Goal: Task Accomplishment & Management: Manage account settings

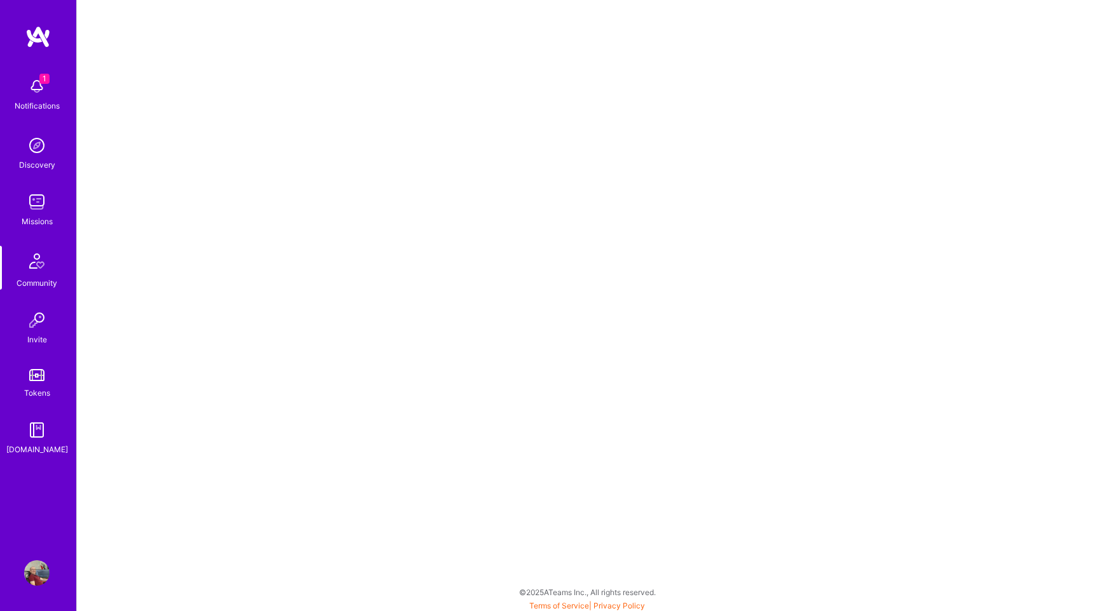
click at [37, 81] on img at bounding box center [36, 86] width 25 height 25
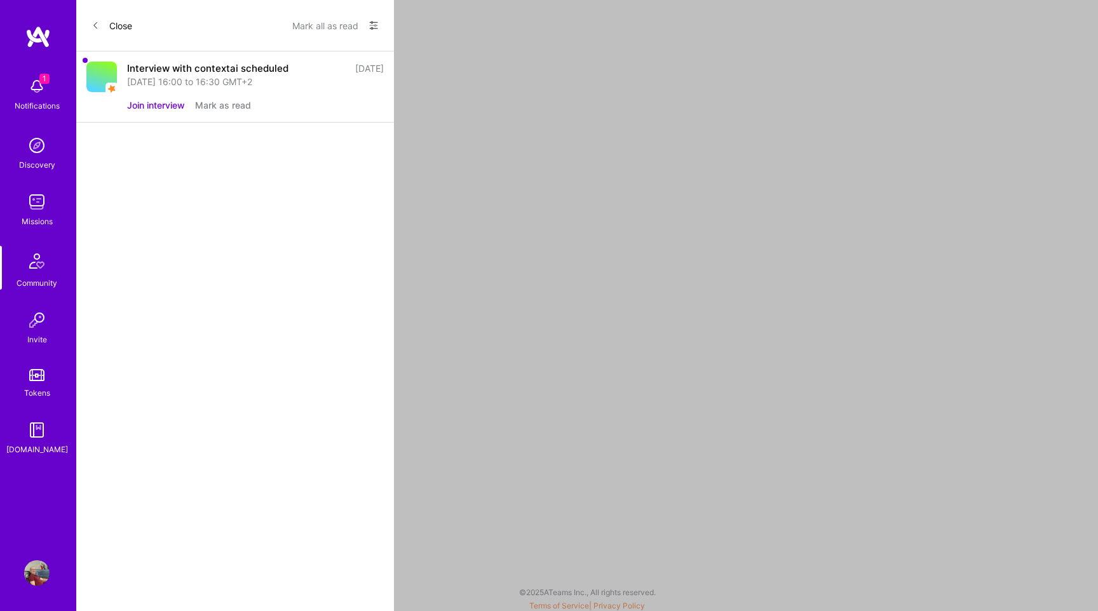
click at [165, 104] on button "Join interview" at bounding box center [156, 104] width 58 height 13
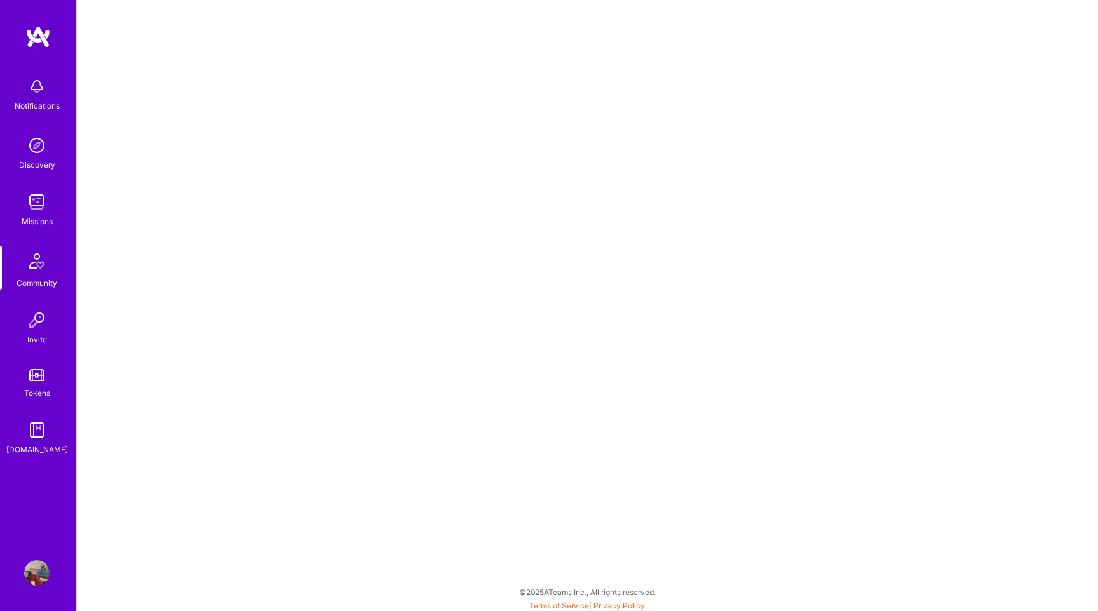
click at [49, 86] on img at bounding box center [36, 86] width 25 height 25
click at [42, 330] on img at bounding box center [36, 319] width 25 height 25
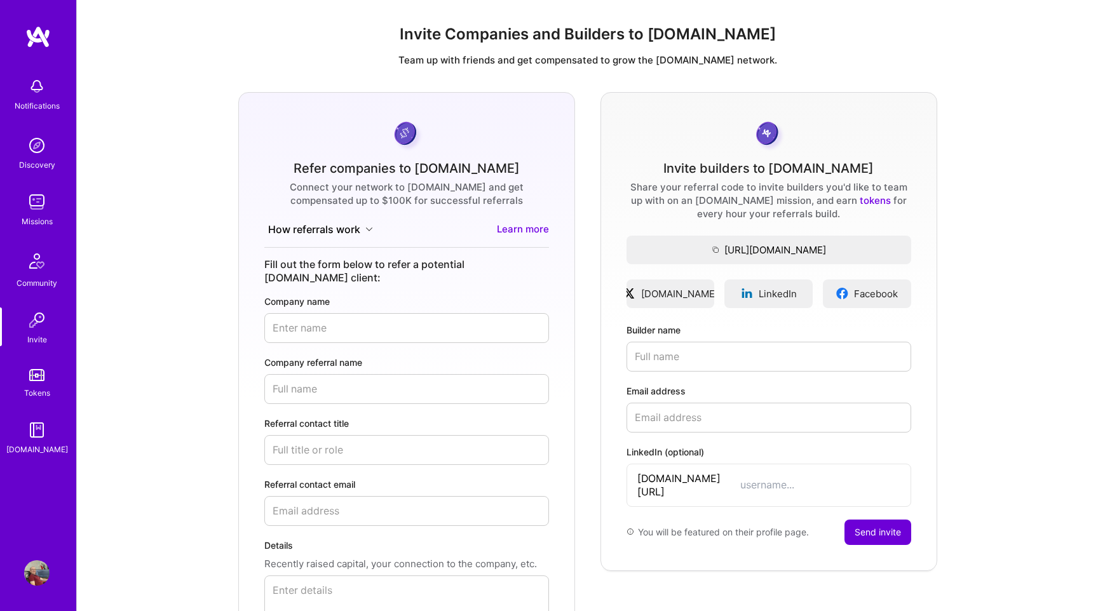
click at [34, 202] on img at bounding box center [36, 201] width 25 height 25
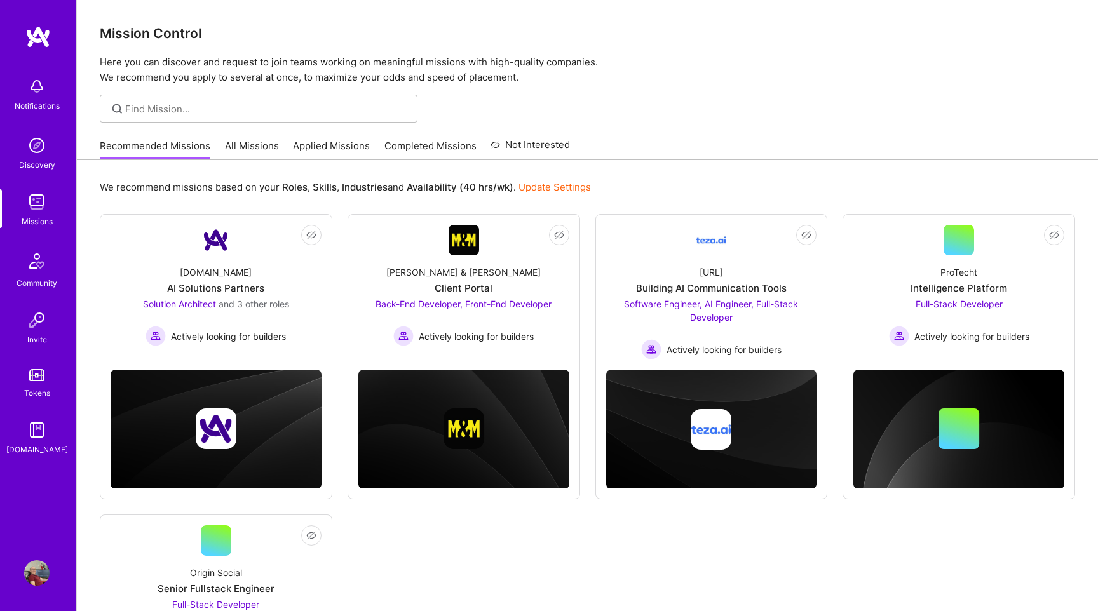
click at [37, 97] on img at bounding box center [36, 86] width 25 height 25
click at [30, 91] on div "Notifications Discovery Missions Community Invite Tokens [DOMAIN_NAME]" at bounding box center [38, 263] width 76 height 385
click at [30, 91] on img at bounding box center [36, 86] width 25 height 25
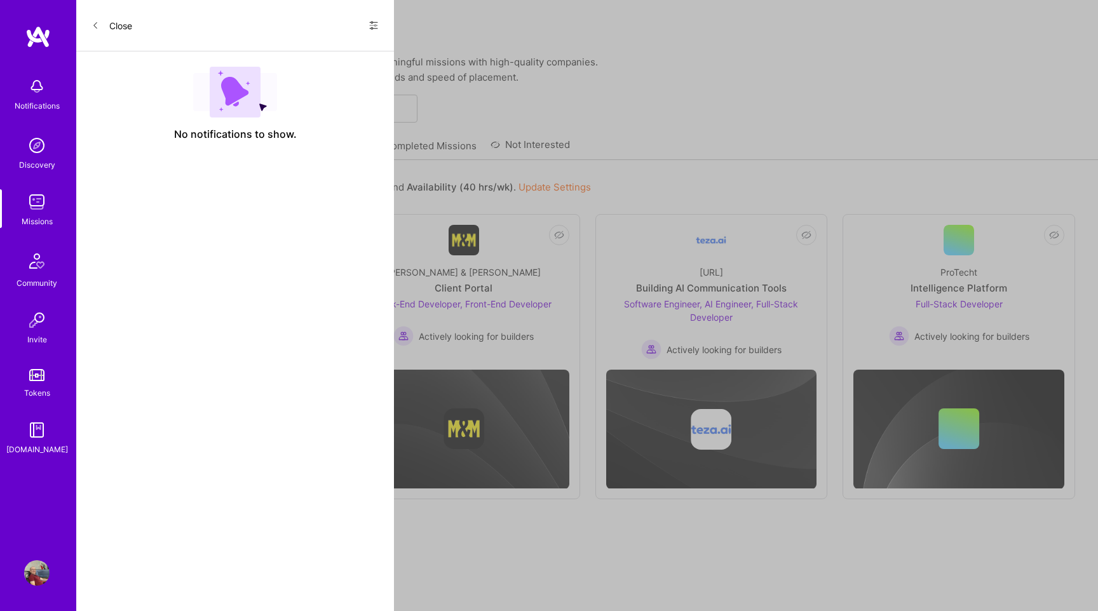
click at [109, 21] on button "Close" at bounding box center [111, 25] width 41 height 20
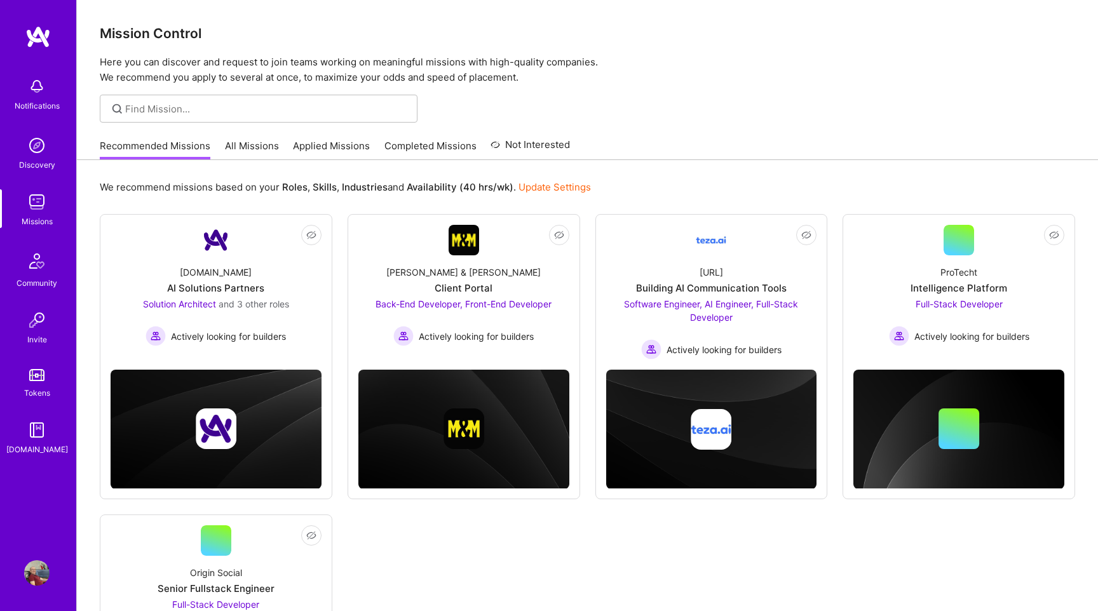
click at [41, 93] on img at bounding box center [36, 86] width 25 height 25
click at [33, 196] on img at bounding box center [36, 201] width 25 height 25
click at [42, 262] on img at bounding box center [37, 261] width 30 height 30
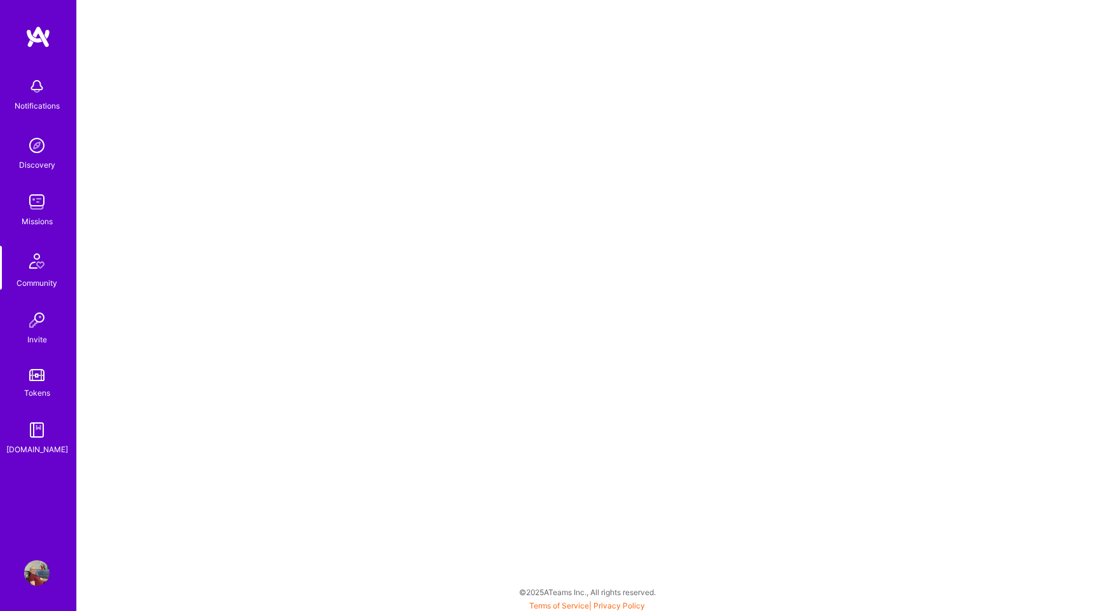
click at [45, 158] on img at bounding box center [36, 145] width 25 height 25
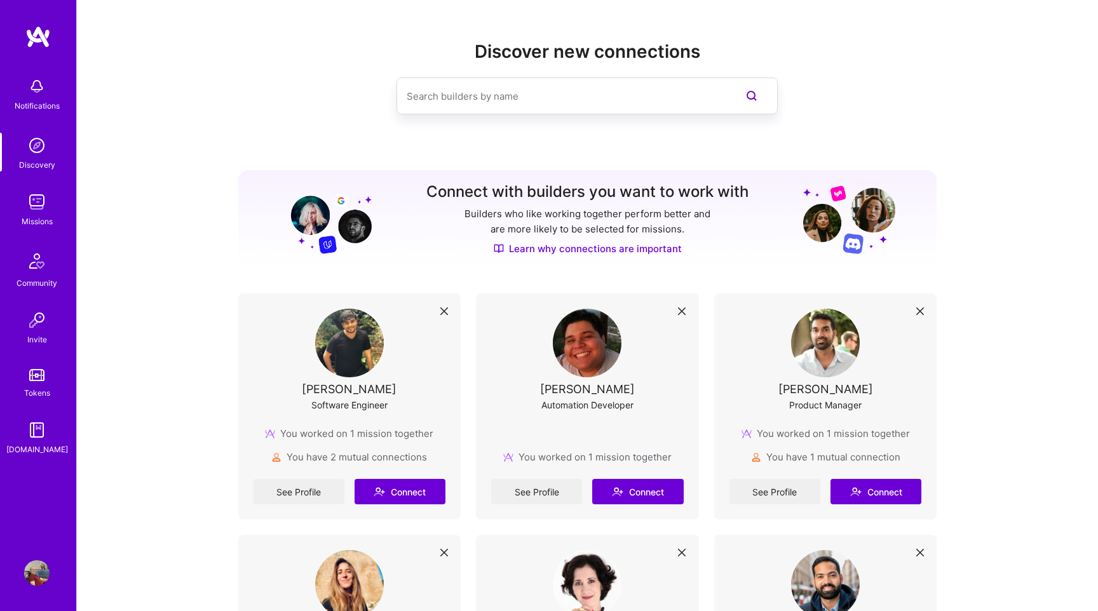
click at [44, 100] on div "Notifications" at bounding box center [37, 105] width 45 height 13
click at [43, 100] on div "Notifications Discovery Missions Community Invite Tokens [DOMAIN_NAME]" at bounding box center [38, 263] width 76 height 385
click at [40, 213] on img at bounding box center [36, 201] width 25 height 25
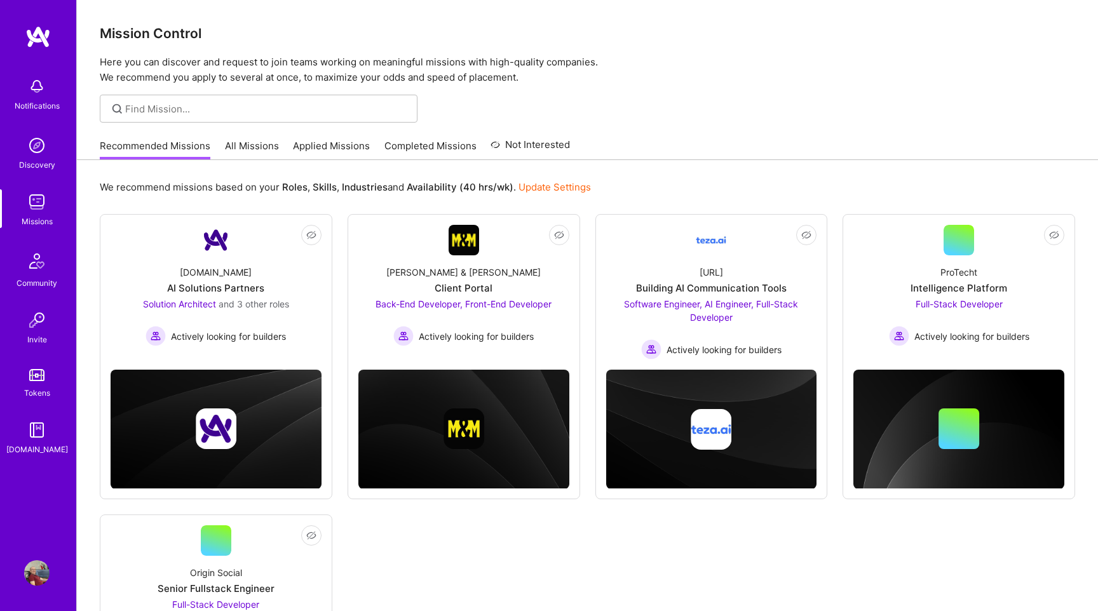
click at [37, 333] on div "Invite" at bounding box center [37, 339] width 20 height 13
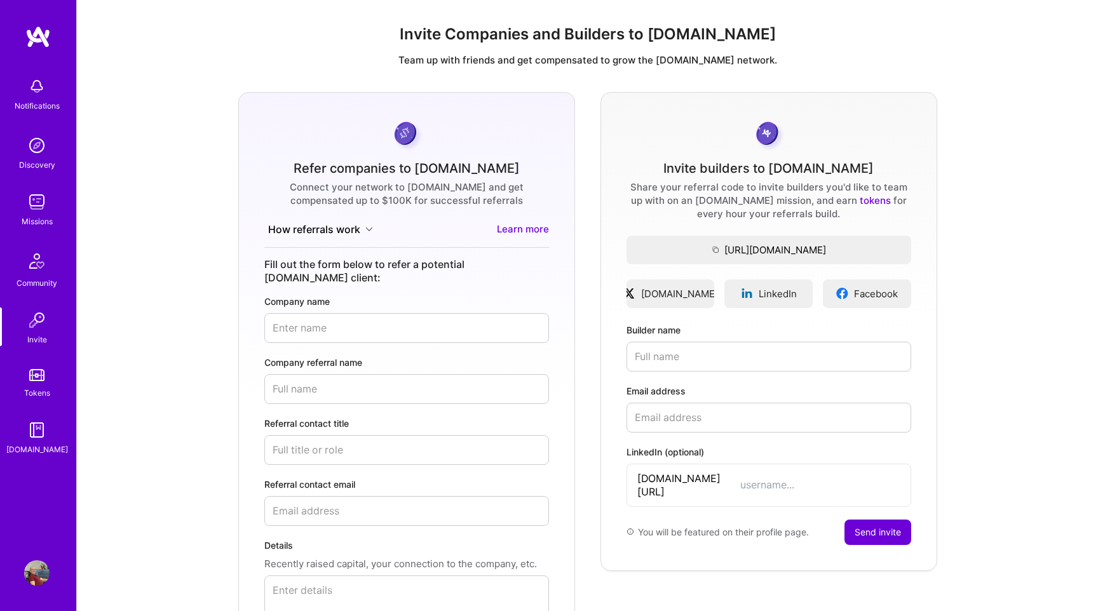
click at [32, 278] on div "Community" at bounding box center [37, 282] width 41 height 13
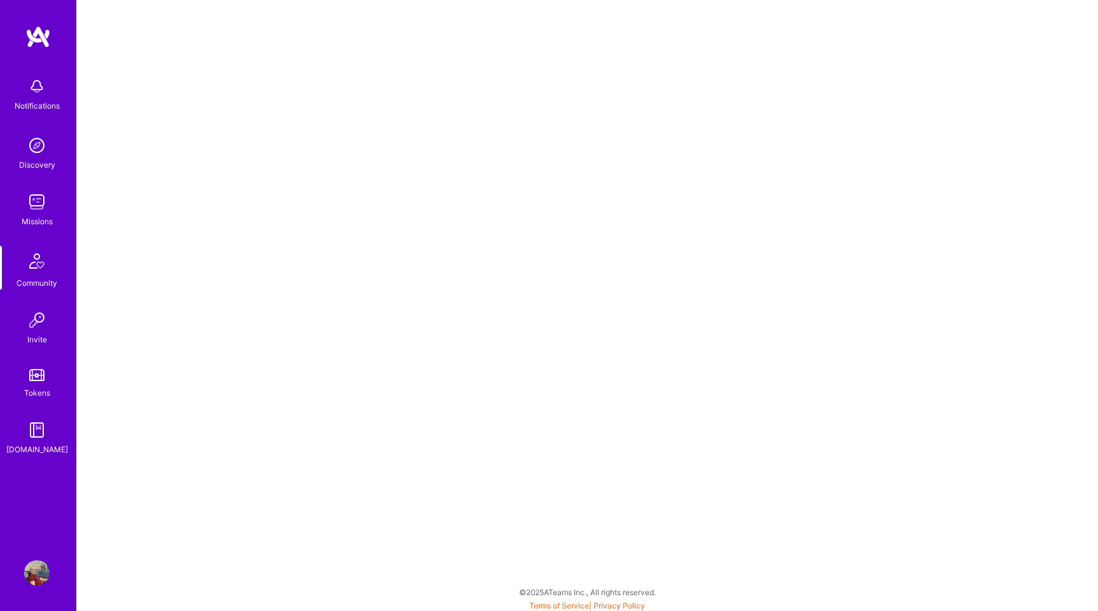
click at [28, 100] on div "Notifications" at bounding box center [37, 105] width 45 height 13
click at [32, 145] on img at bounding box center [36, 145] width 25 height 25
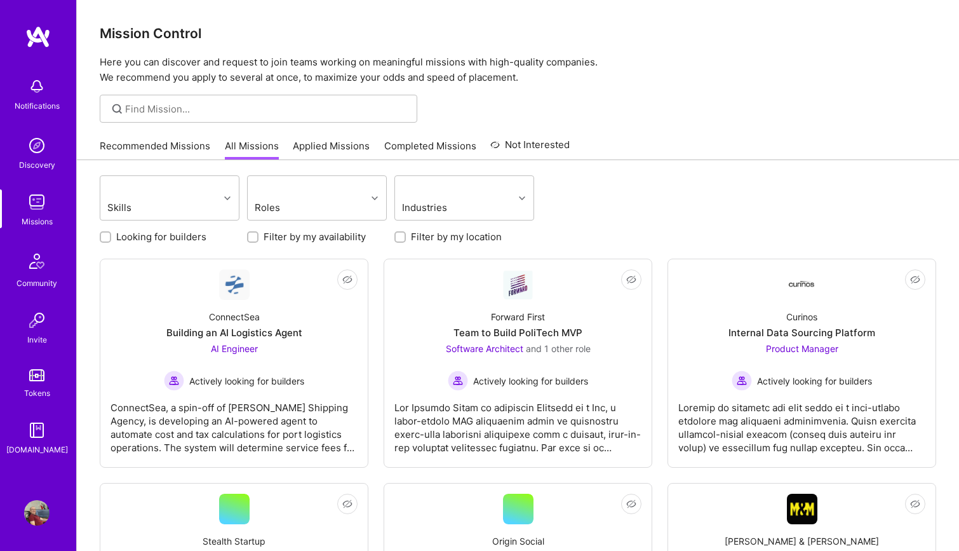
click at [320, 147] on link "Applied Missions" at bounding box center [331, 149] width 77 height 21
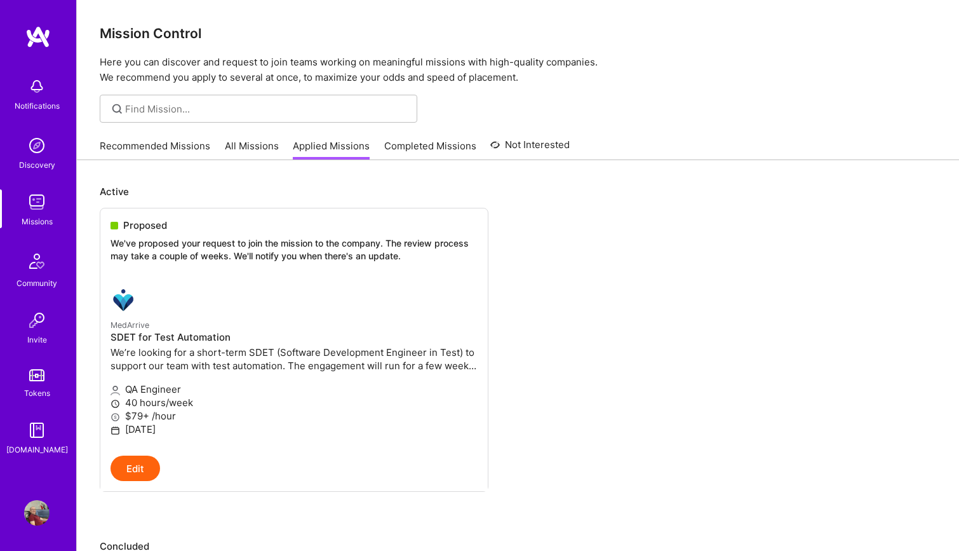
click at [55, 94] on div "Notifications" at bounding box center [36, 93] width 79 height 44
click at [37, 160] on div "Discovery" at bounding box center [37, 164] width 36 height 13
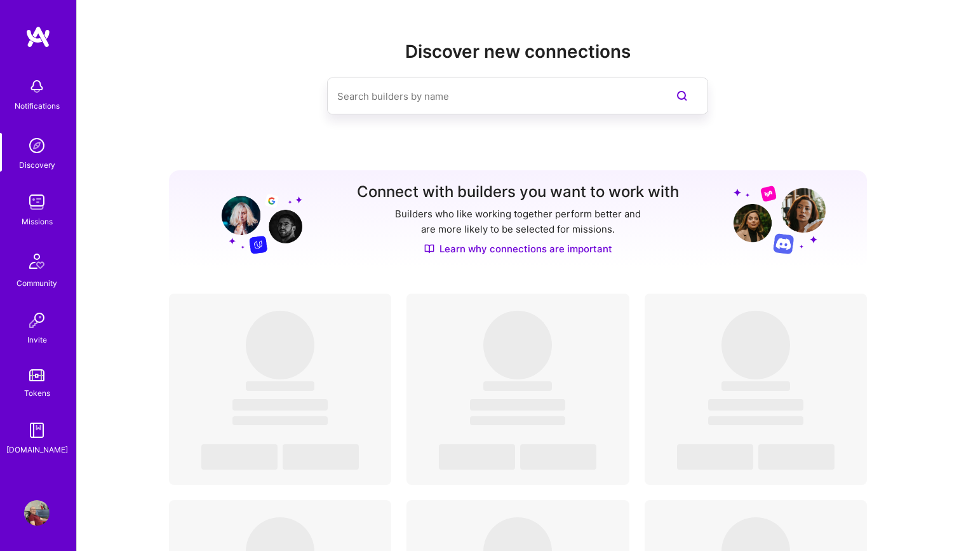
click at [390, 98] on input at bounding box center [492, 96] width 310 height 32
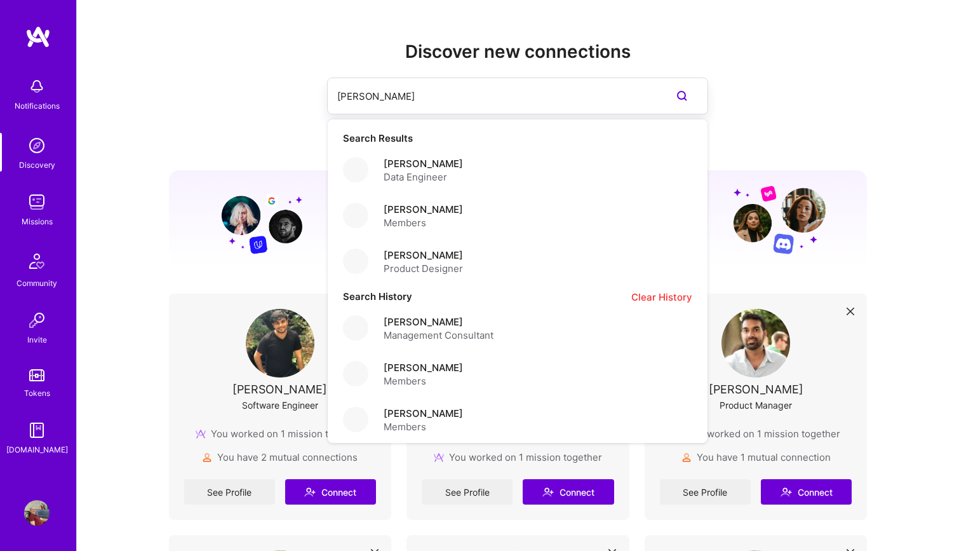
type input "Stan"
click at [544, 50] on h2 "Discover new connections" at bounding box center [518, 51] width 699 height 21
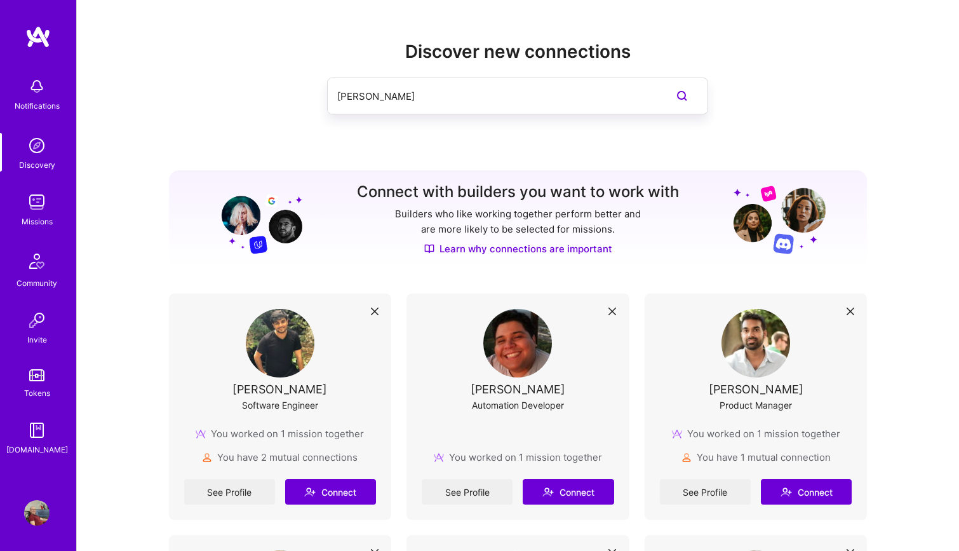
click at [37, 91] on img at bounding box center [36, 86] width 25 height 25
click at [36, 517] on img at bounding box center [36, 512] width 25 height 25
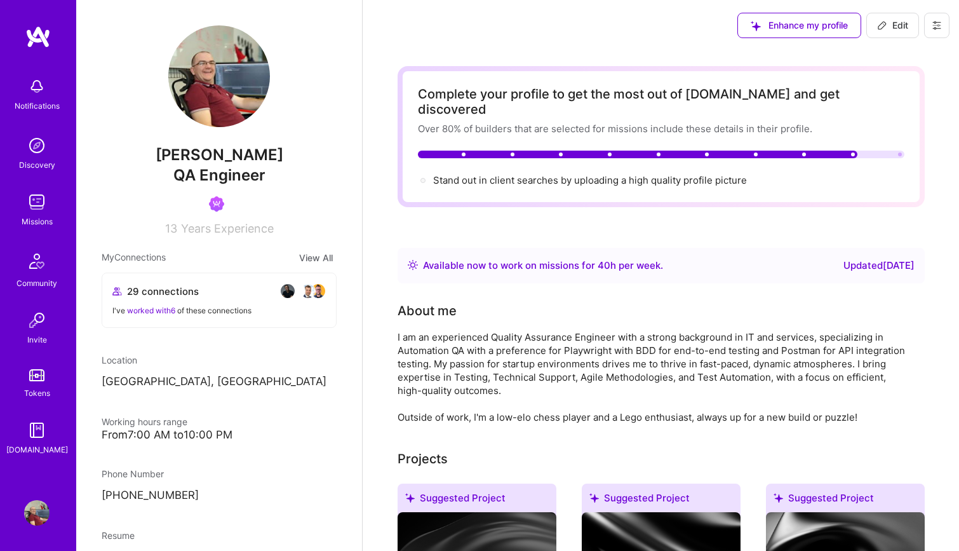
click at [232, 79] on img at bounding box center [219, 76] width 102 height 102
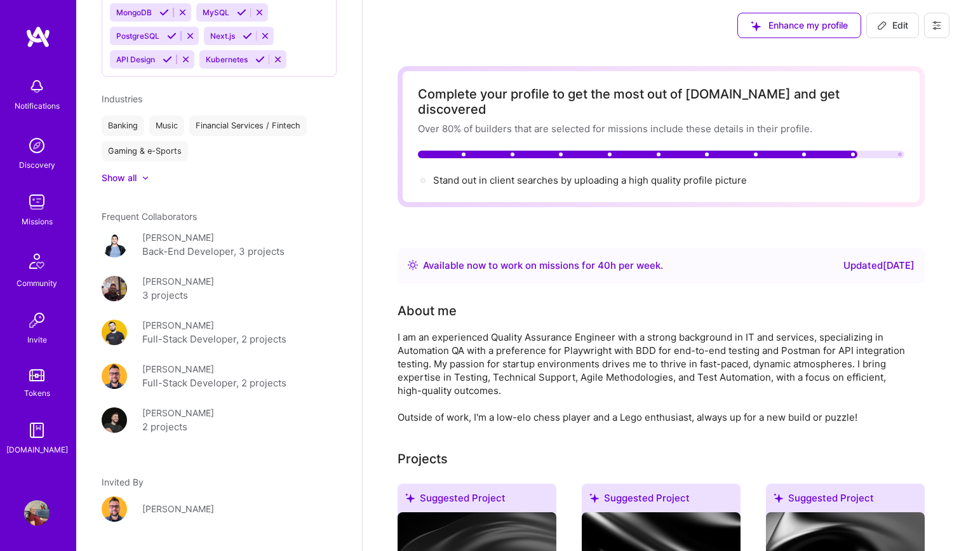
scroll to position [908, 0]
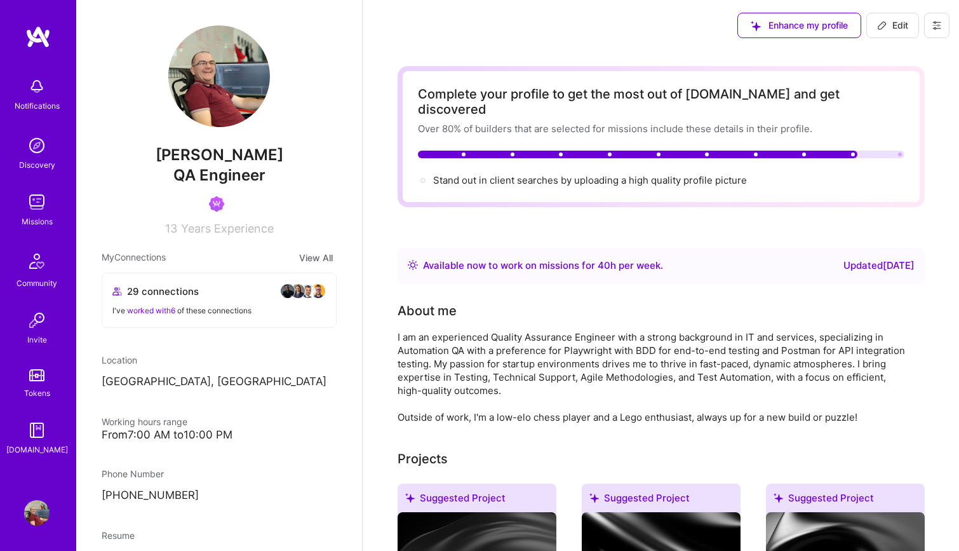
click at [27, 98] on div "Notifications Discovery Missions Community Invite Tokens [DOMAIN_NAME]" at bounding box center [38, 263] width 76 height 385
click at [27, 98] on img at bounding box center [36, 86] width 25 height 25
click at [27, 98] on div "Notifications Discovery Missions Community Invite Tokens [DOMAIN_NAME]" at bounding box center [38, 263] width 76 height 385
click at [39, 144] on img at bounding box center [36, 145] width 25 height 25
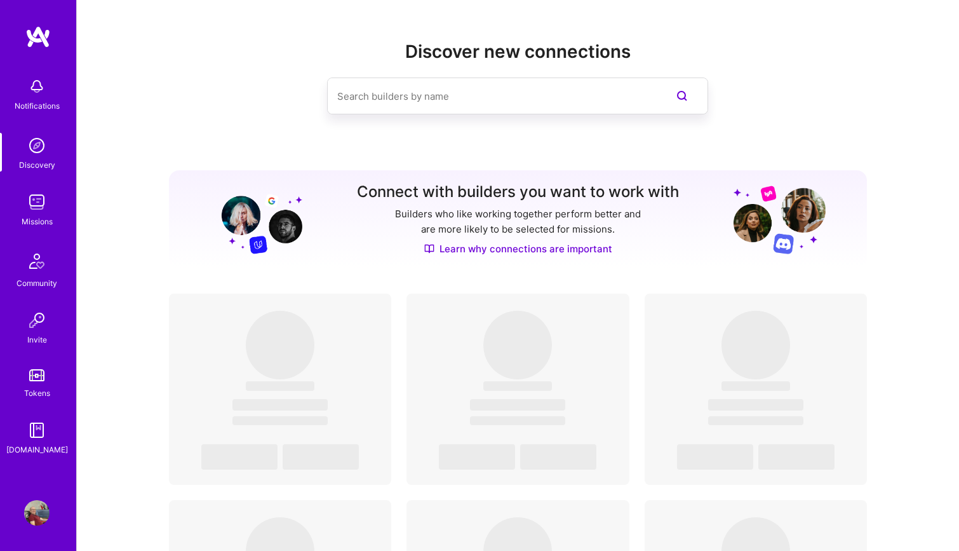
click at [35, 205] on img at bounding box center [36, 201] width 25 height 25
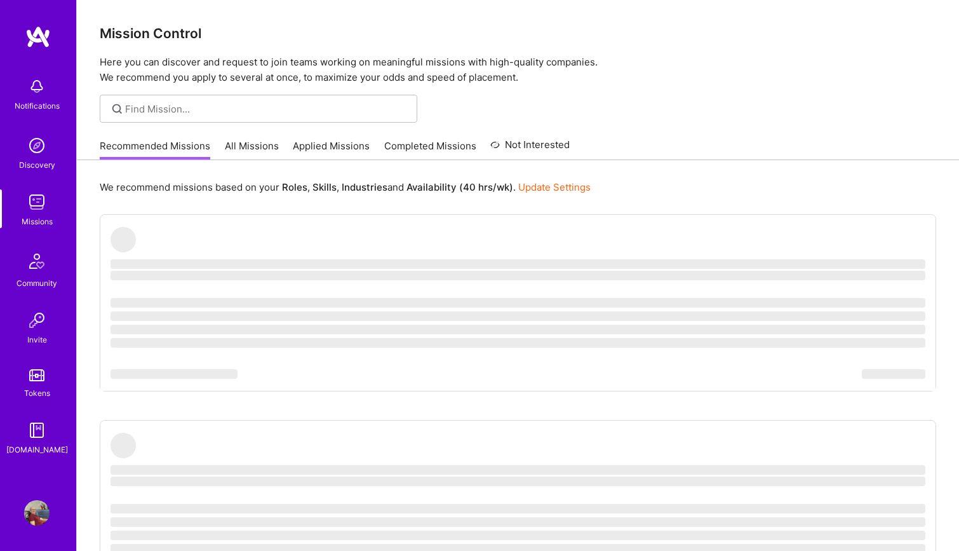
click at [262, 144] on link "All Missions" at bounding box center [252, 149] width 54 height 21
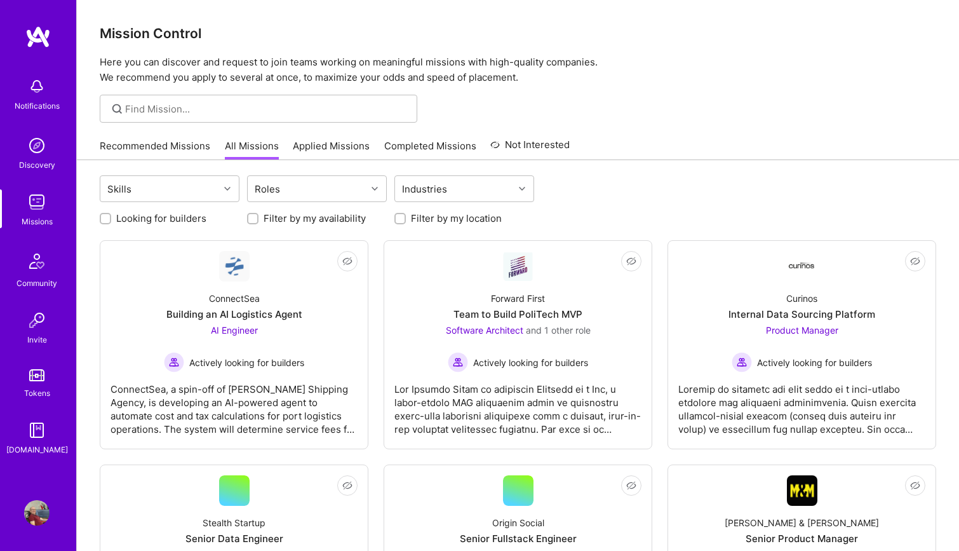
click at [336, 146] on link "Applied Missions" at bounding box center [331, 149] width 77 height 21
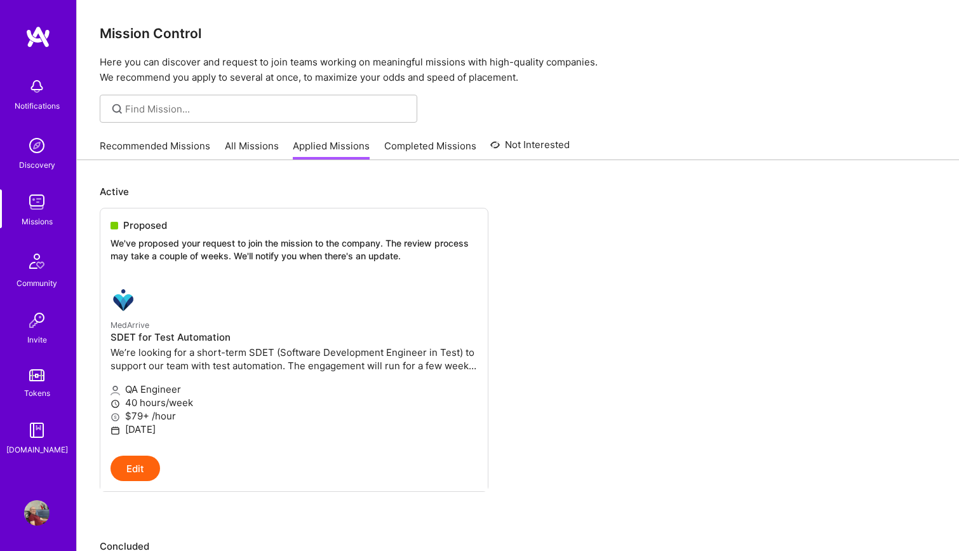
click at [415, 145] on link "Completed Missions" at bounding box center [430, 149] width 92 height 21
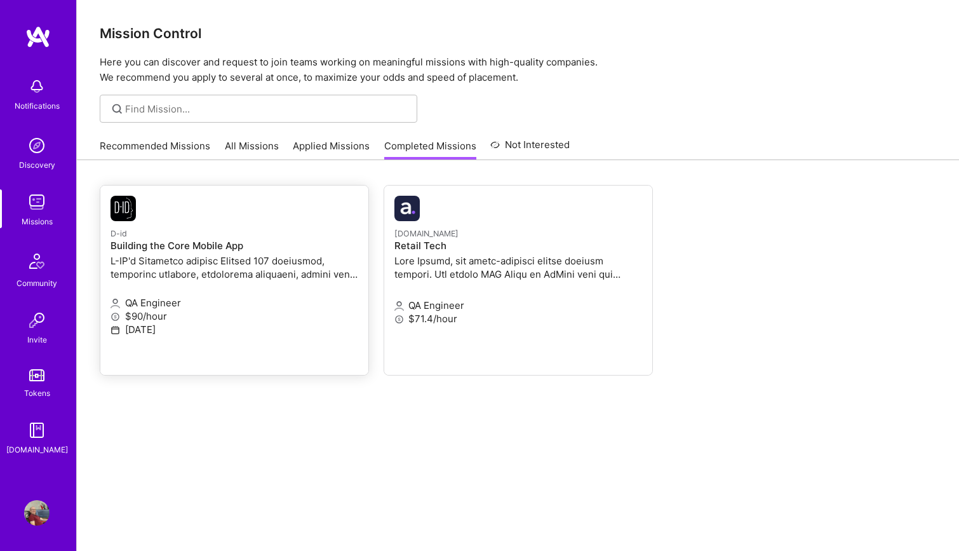
click at [206, 321] on p "$90/hour" at bounding box center [235, 315] width 248 height 13
click at [327, 144] on link "Applied Missions" at bounding box center [331, 149] width 77 height 21
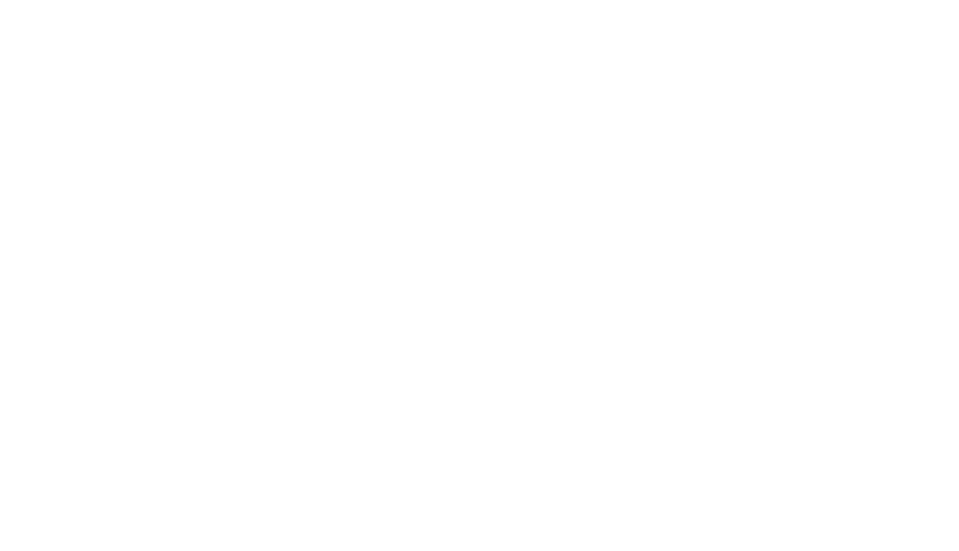
click at [0, 0] on link "Recommended Missions" at bounding box center [0, 0] width 0 height 0
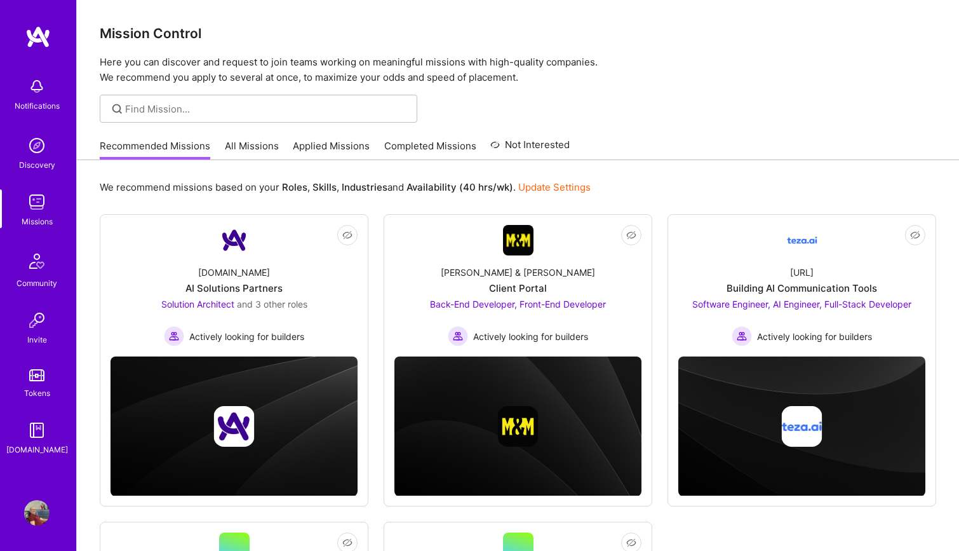
click at [13, 93] on div "Notifications" at bounding box center [36, 93] width 79 height 44
